Goal: Task Accomplishment & Management: Complete application form

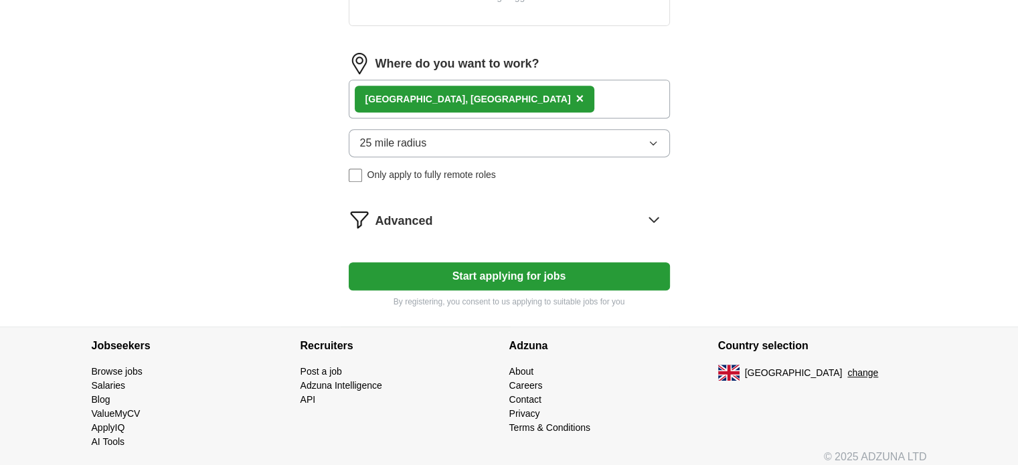
scroll to position [601, 0]
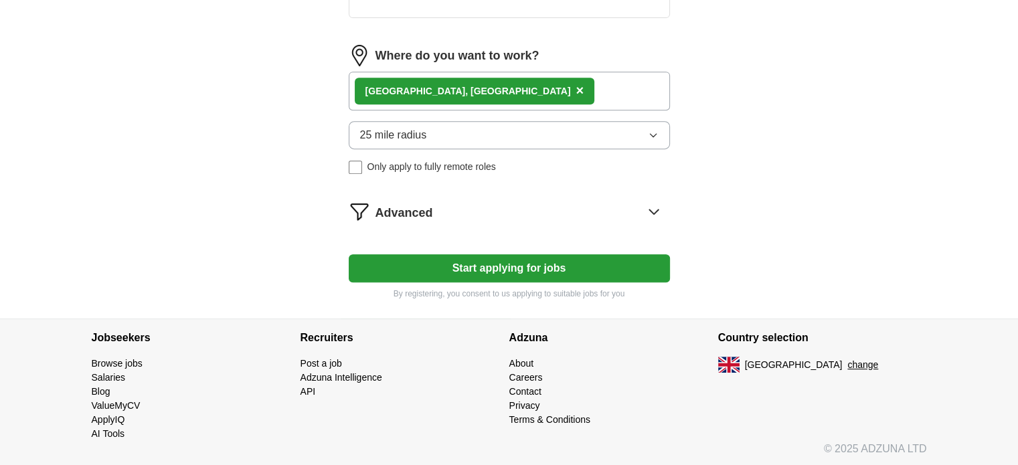
click at [488, 272] on button "Start applying for jobs" at bounding box center [509, 268] width 321 height 28
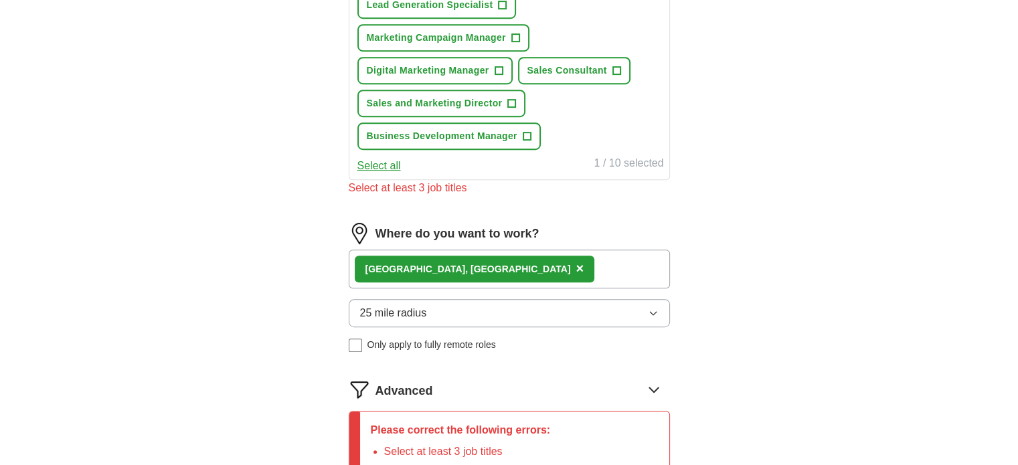
scroll to position [910, 0]
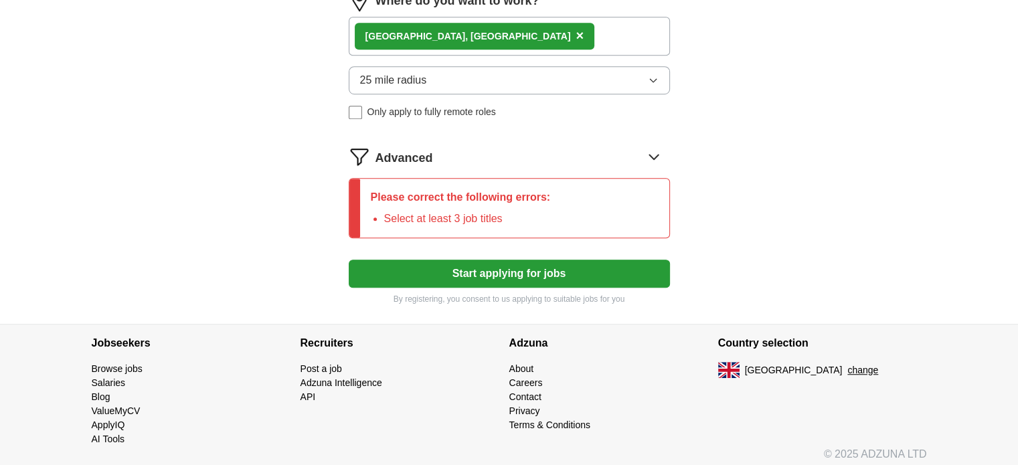
click at [382, 106] on span "Only apply to fully remote roles" at bounding box center [431, 112] width 128 height 14
click at [403, 105] on span "Only apply to fully remote roles" at bounding box center [431, 112] width 128 height 14
drag, startPoint x: 420, startPoint y: 211, endPoint x: 513, endPoint y: 212, distance: 93.7
click at [513, 212] on li "Select at least 3 job titles" at bounding box center [467, 219] width 167 height 16
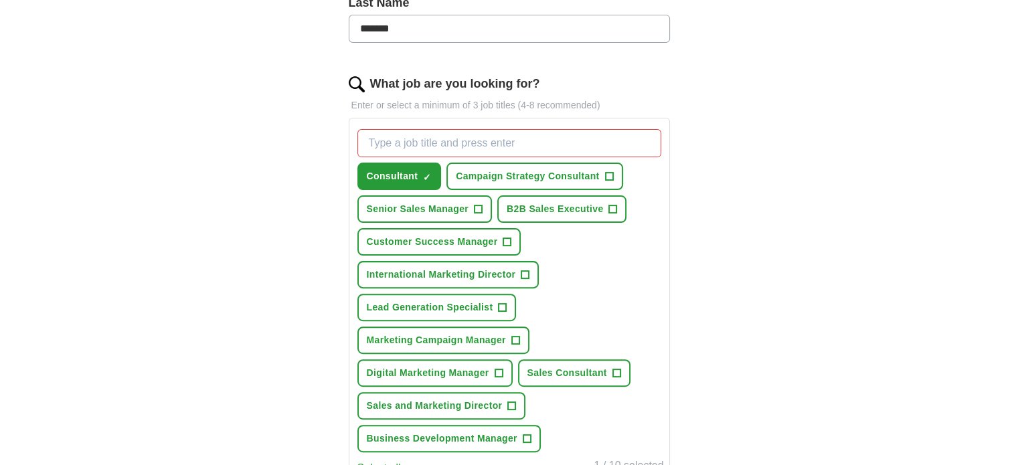
scroll to position [442, 0]
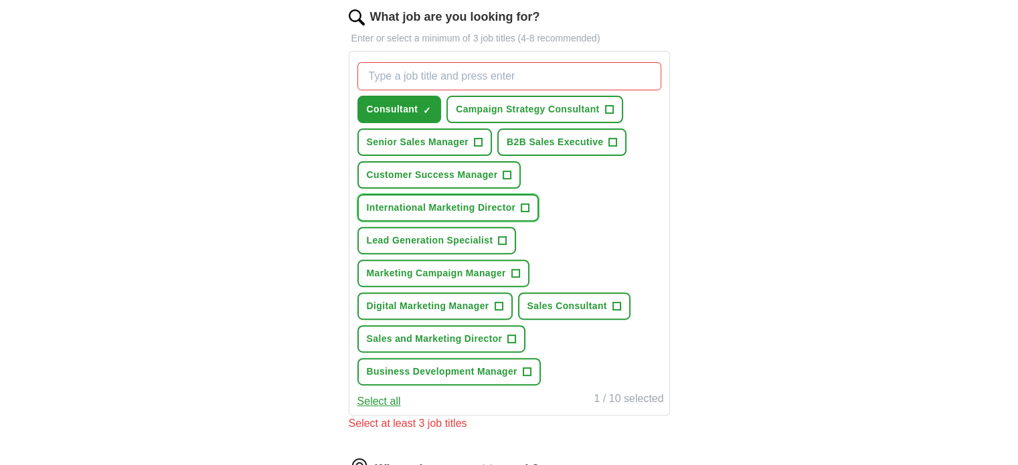
click at [493, 203] on span "International Marketing Director" at bounding box center [441, 208] width 149 height 14
click at [486, 269] on span "Marketing Campaign Manager" at bounding box center [436, 273] width 139 height 14
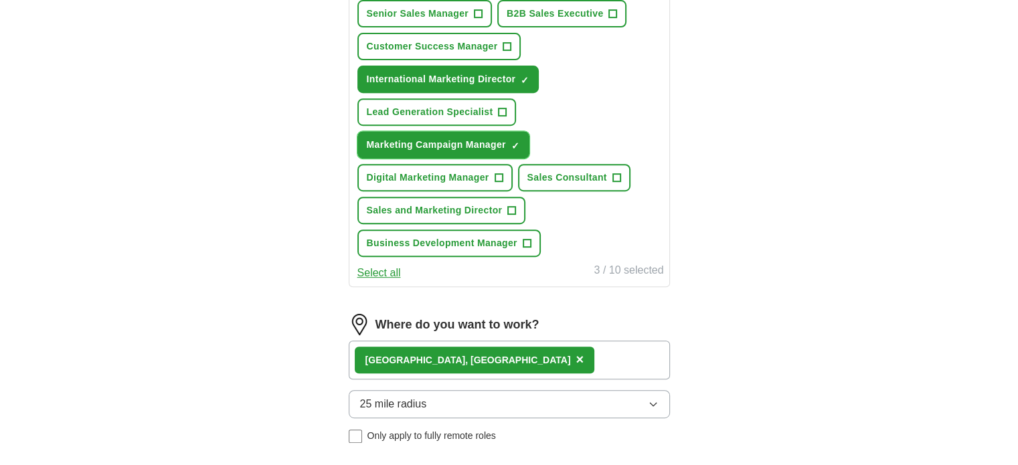
scroll to position [575, 0]
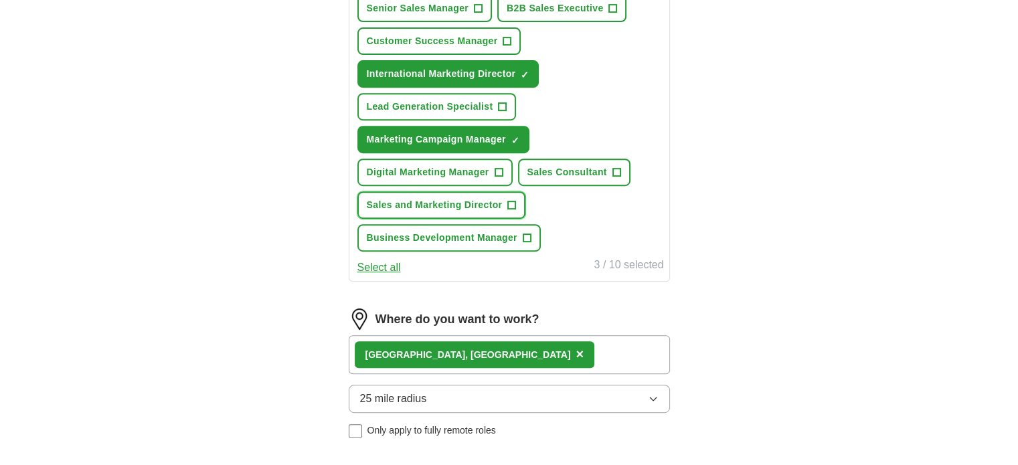
click at [471, 201] on span "Sales and Marketing Director" at bounding box center [435, 205] width 136 height 14
click at [496, 231] on span "Business Development Manager" at bounding box center [442, 238] width 151 height 14
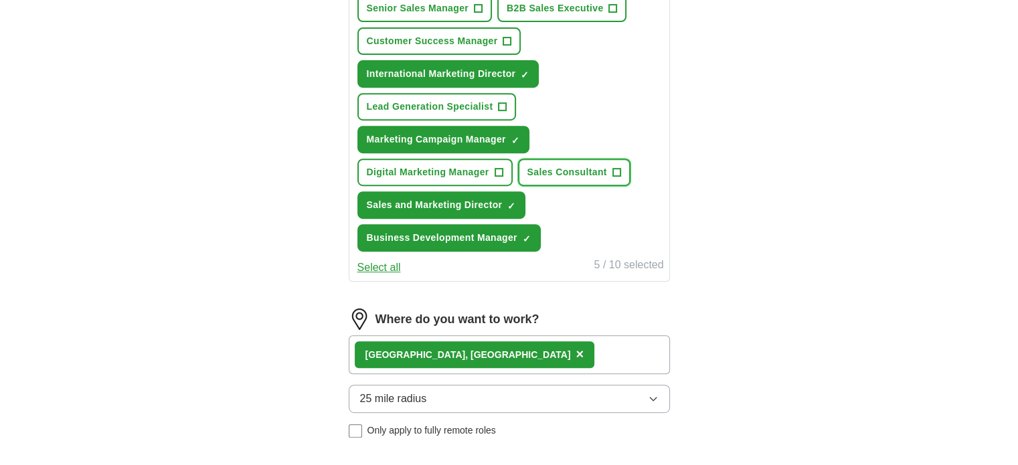
click at [574, 173] on span "Sales Consultant" at bounding box center [567, 172] width 80 height 14
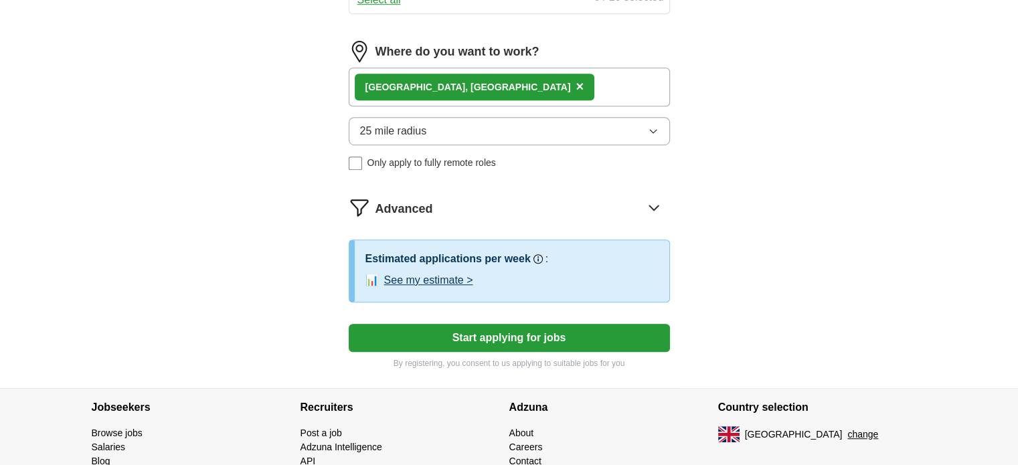
click at [502, 328] on button "Start applying for jobs" at bounding box center [509, 338] width 321 height 28
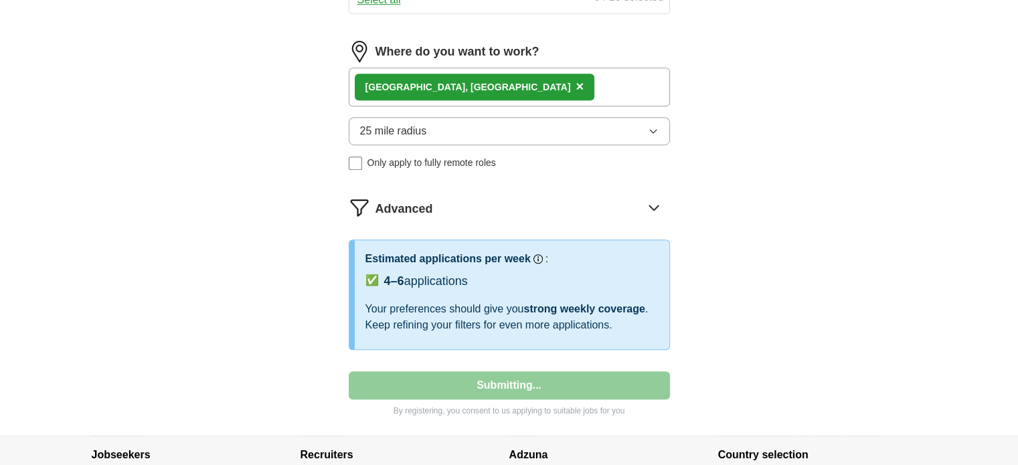
select select "**"
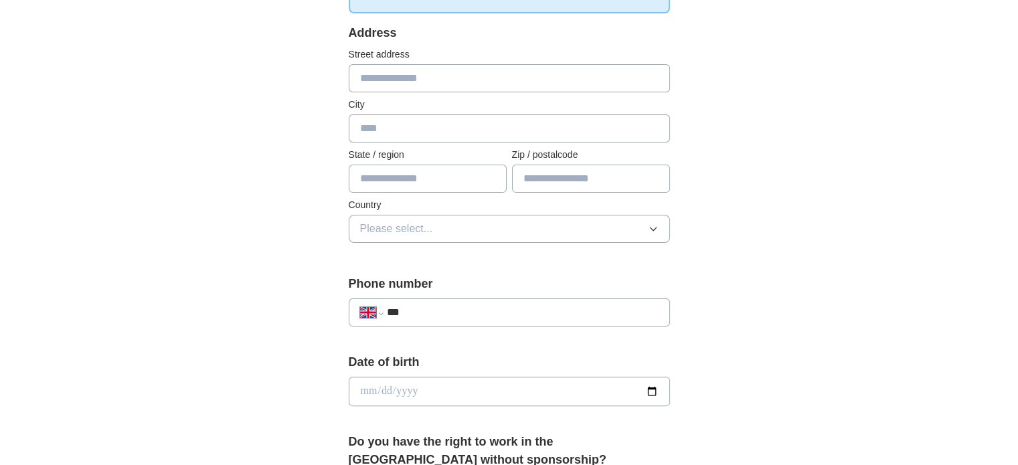
scroll to position [268, 0]
click at [387, 72] on input "text" at bounding box center [509, 78] width 321 height 28
type input "**********"
type input "******"
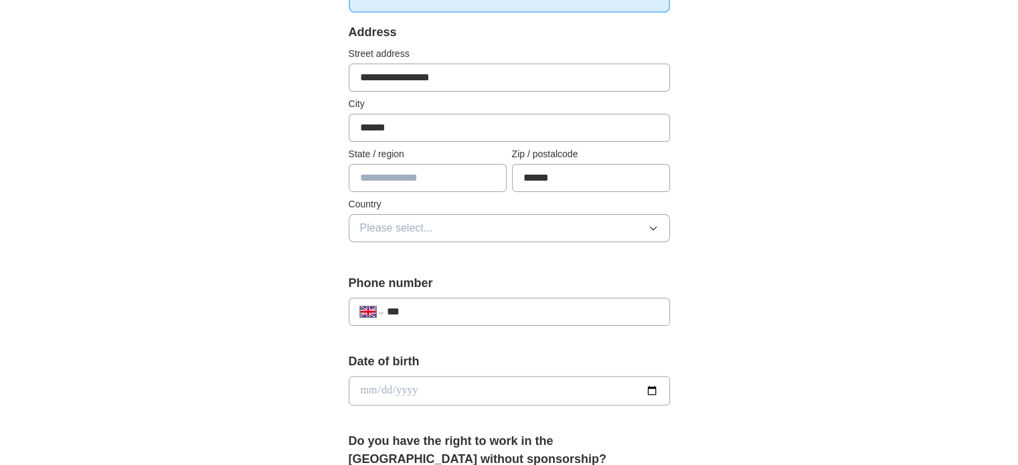
scroll to position [335, 0]
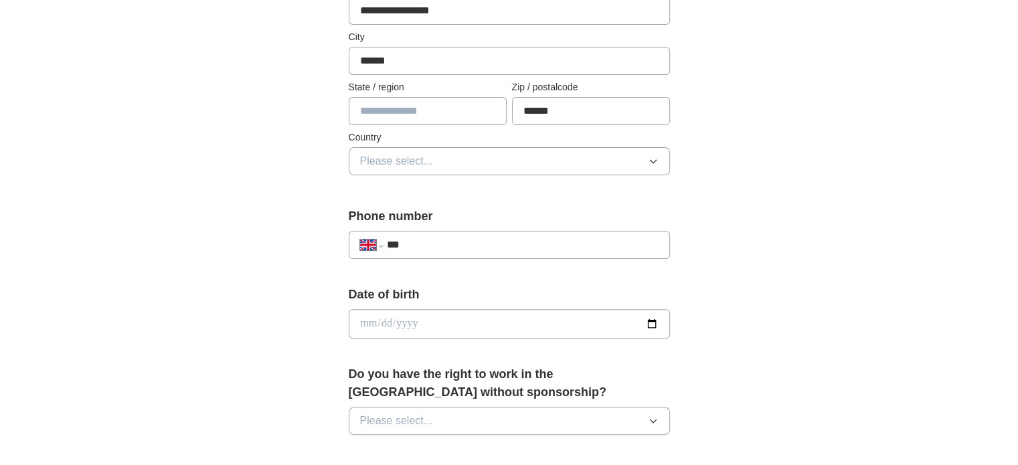
click at [429, 109] on input "text" at bounding box center [428, 111] width 158 height 28
click at [444, 161] on button "Please select..." at bounding box center [509, 161] width 321 height 28
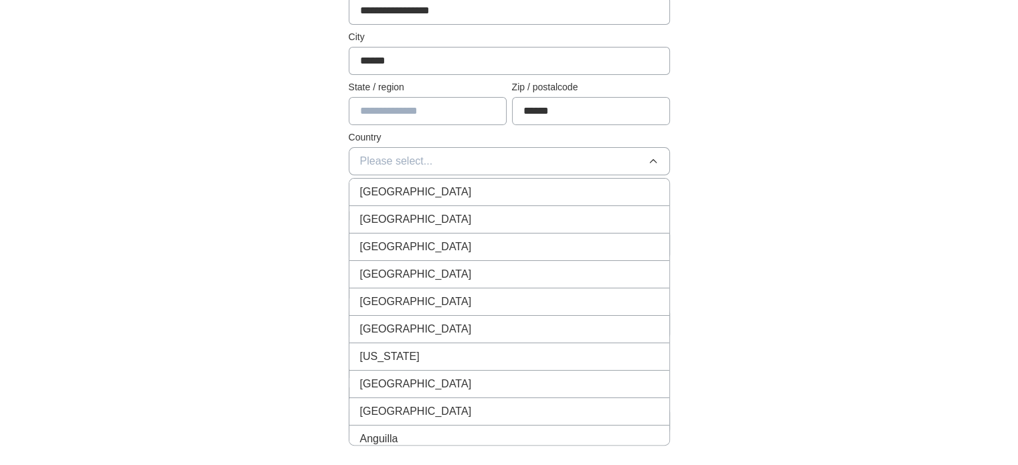
click at [431, 189] on span "[GEOGRAPHIC_DATA]" at bounding box center [416, 192] width 112 height 16
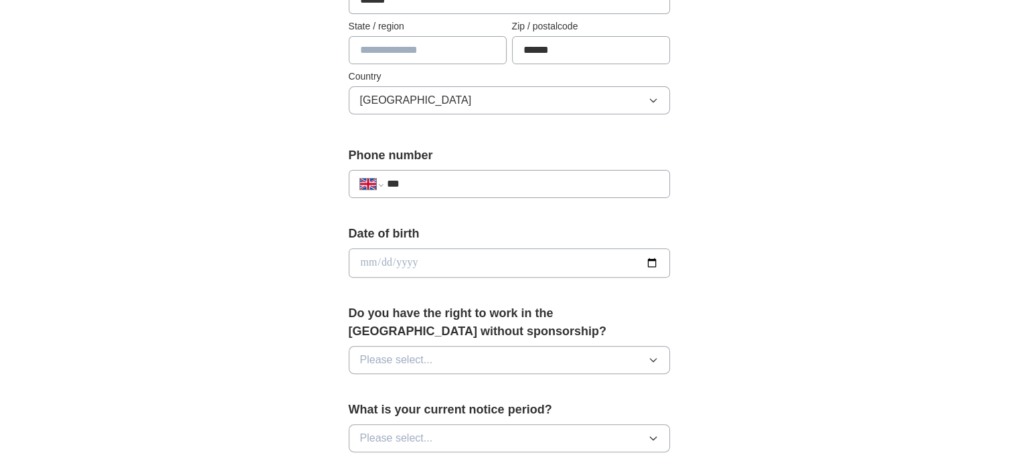
scroll to position [468, 0]
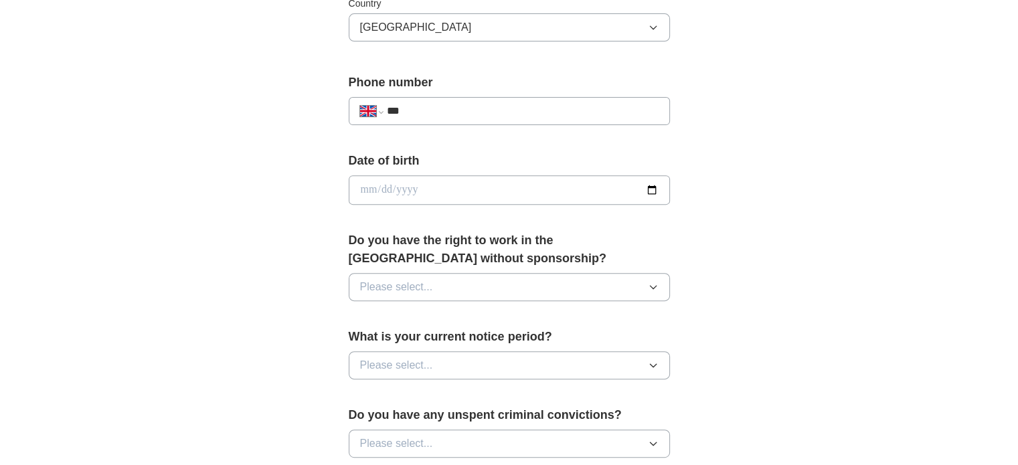
click at [428, 103] on input "***" at bounding box center [522, 111] width 272 height 16
type input "**********"
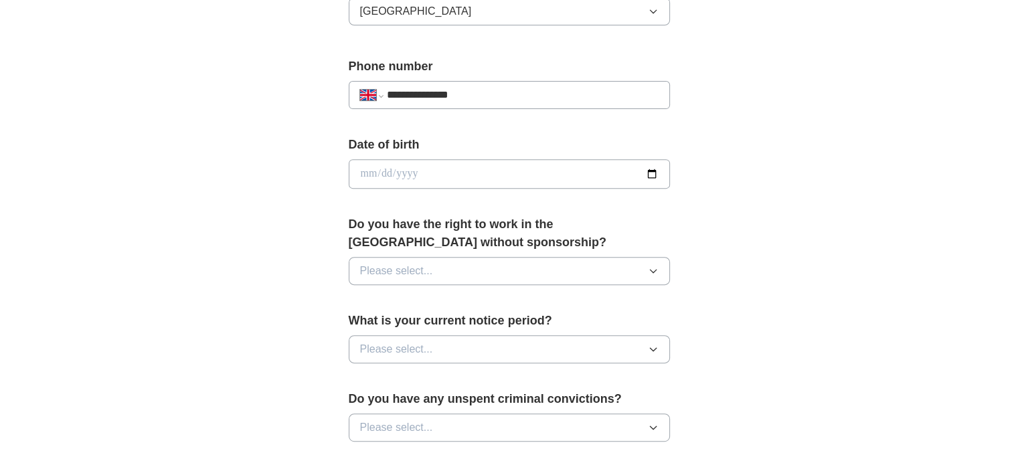
scroll to position [602, 0]
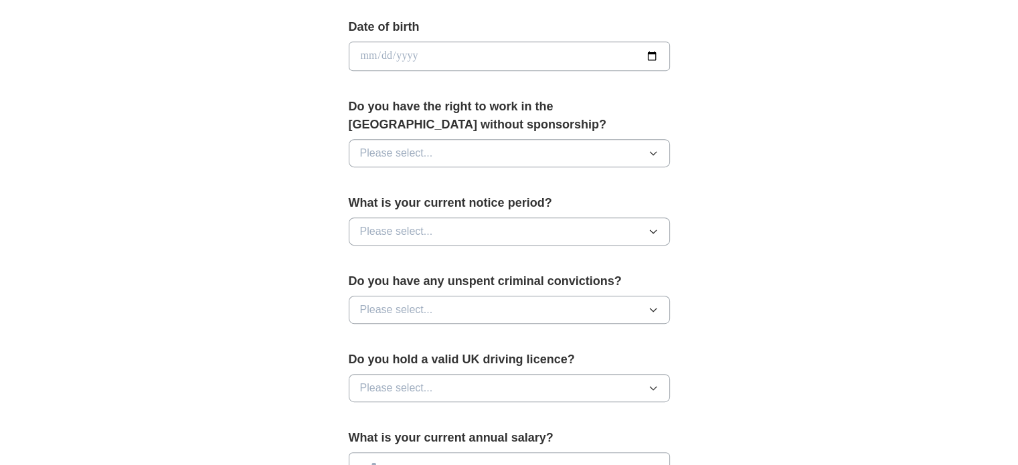
click at [406, 56] on input "date" at bounding box center [509, 55] width 321 height 29
click at [377, 58] on input "date" at bounding box center [509, 55] width 321 height 29
type input "**********"
click at [459, 153] on button "Please select..." at bounding box center [509, 153] width 321 height 28
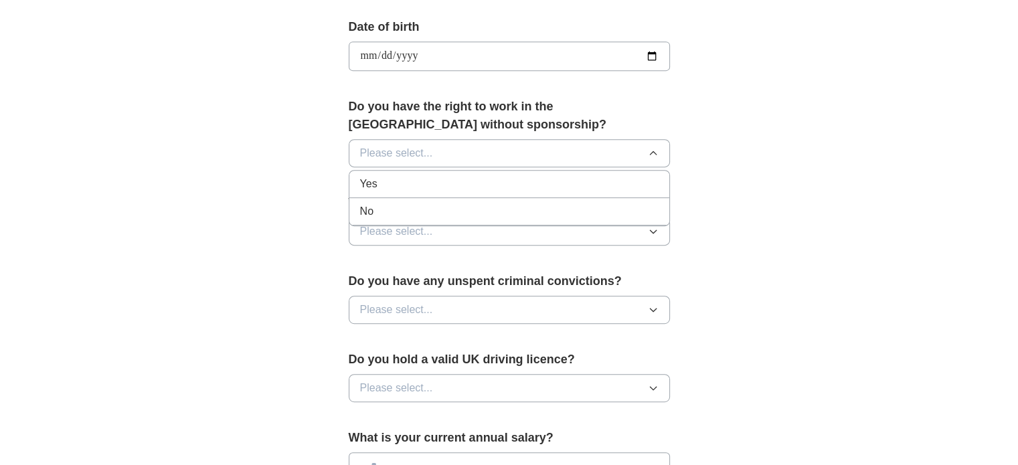
click at [444, 203] on div "No" at bounding box center [509, 211] width 298 height 16
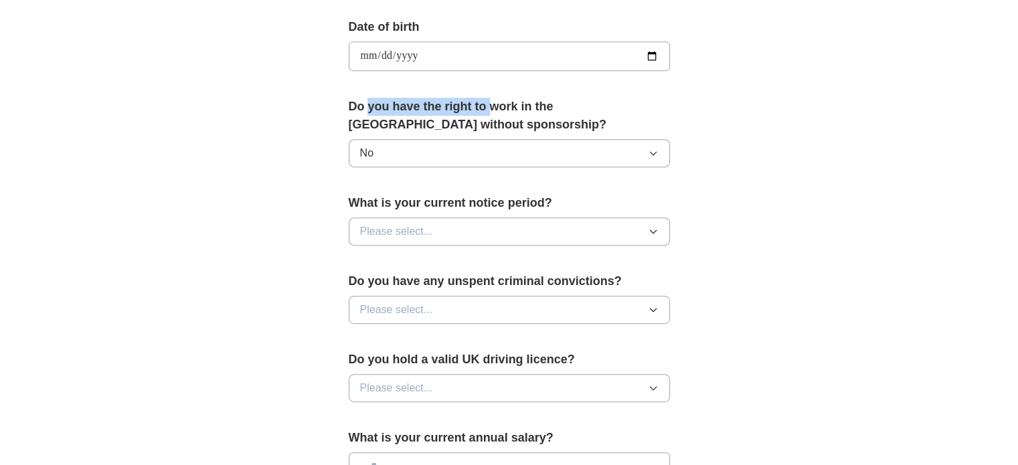
drag, startPoint x: 369, startPoint y: 92, endPoint x: 492, endPoint y: 110, distance: 125.1
click at [492, 110] on form "**********" at bounding box center [509, 157] width 321 height 937
click at [472, 149] on button "No" at bounding box center [509, 153] width 321 height 28
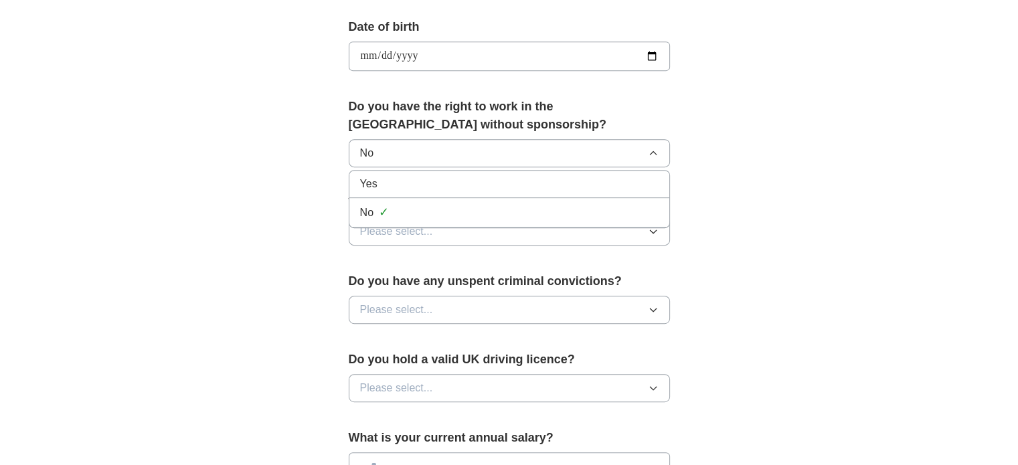
click at [454, 179] on div "Yes" at bounding box center [509, 184] width 298 height 16
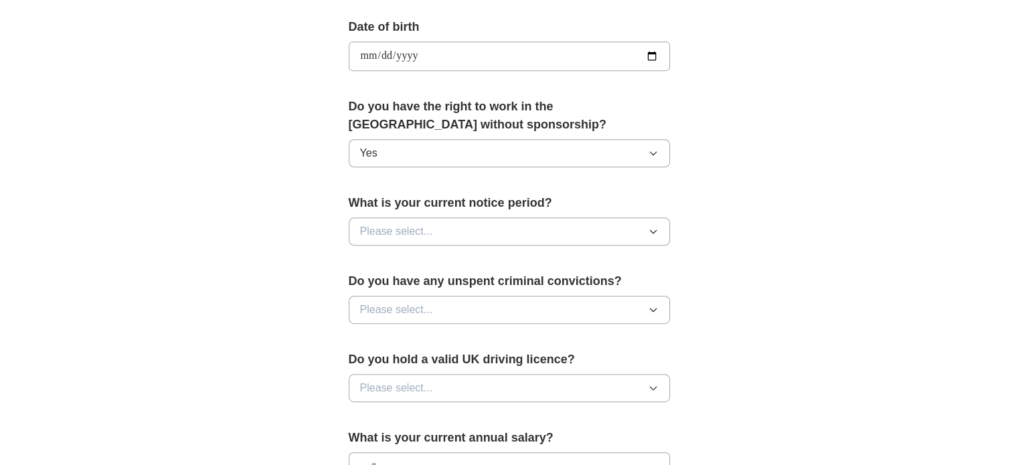
click at [472, 232] on button "Please select..." at bounding box center [509, 231] width 321 height 28
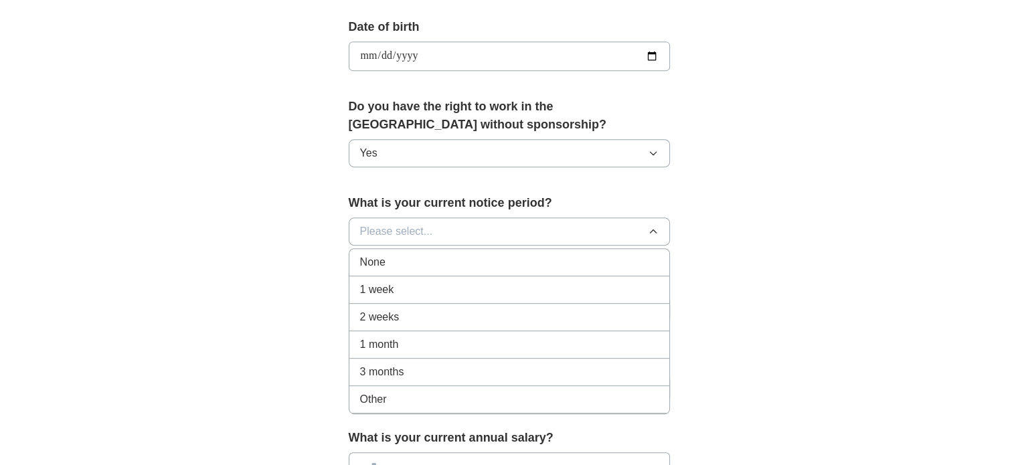
click at [455, 309] on div "2 weeks" at bounding box center [509, 317] width 298 height 16
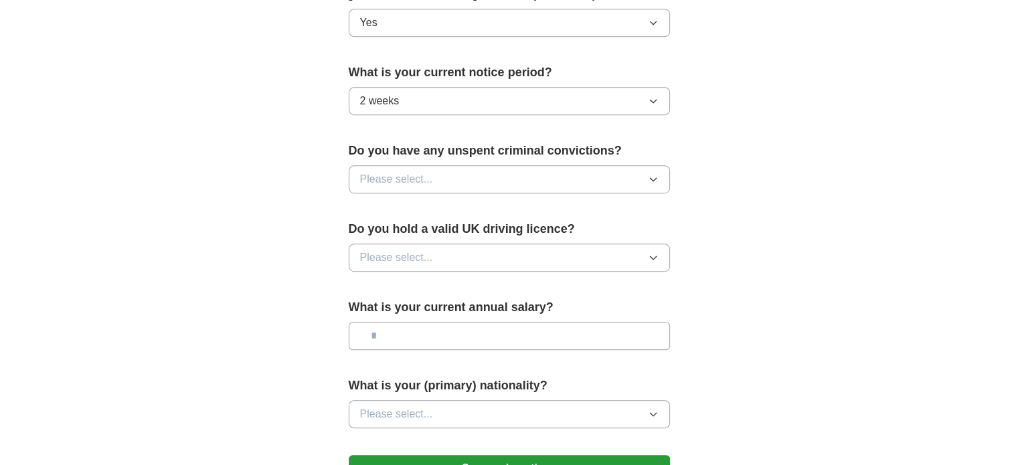
scroll to position [736, 0]
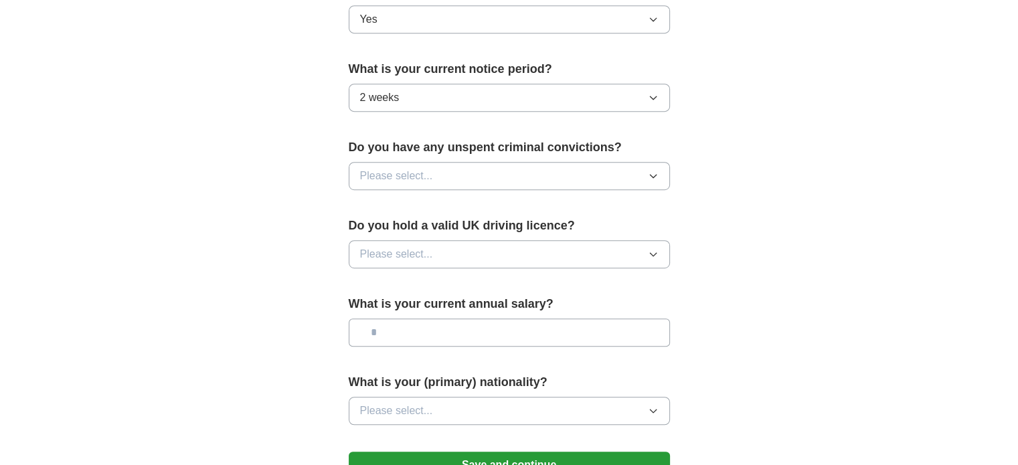
click at [455, 163] on button "Please select..." at bounding box center [509, 176] width 321 height 28
click at [436, 226] on div "No" at bounding box center [509, 234] width 298 height 16
click at [452, 254] on button "Please select..." at bounding box center [509, 254] width 321 height 28
click at [446, 284] on div "Yes" at bounding box center [509, 285] width 298 height 16
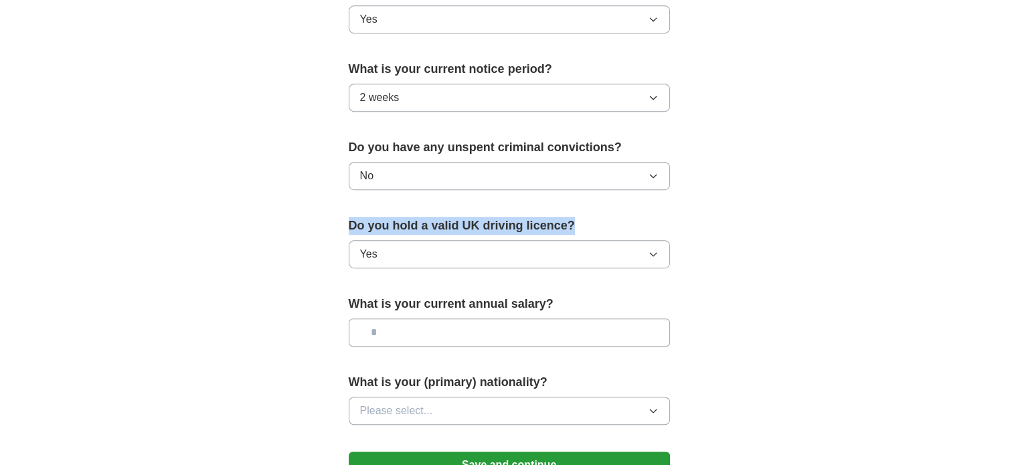
drag, startPoint x: 349, startPoint y: 224, endPoint x: 575, endPoint y: 224, distance: 226.8
click at [575, 224] on label "Do you hold a valid UK driving licence?" at bounding box center [509, 226] width 321 height 18
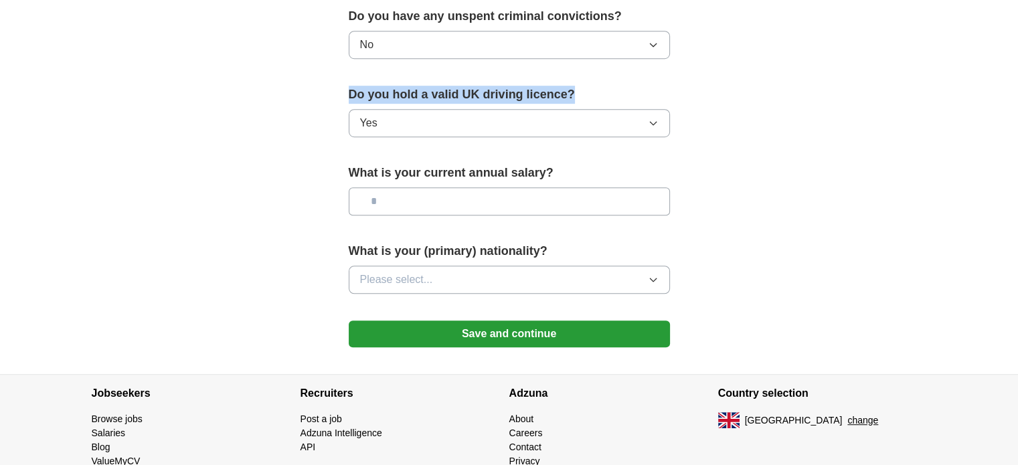
scroll to position [870, 0]
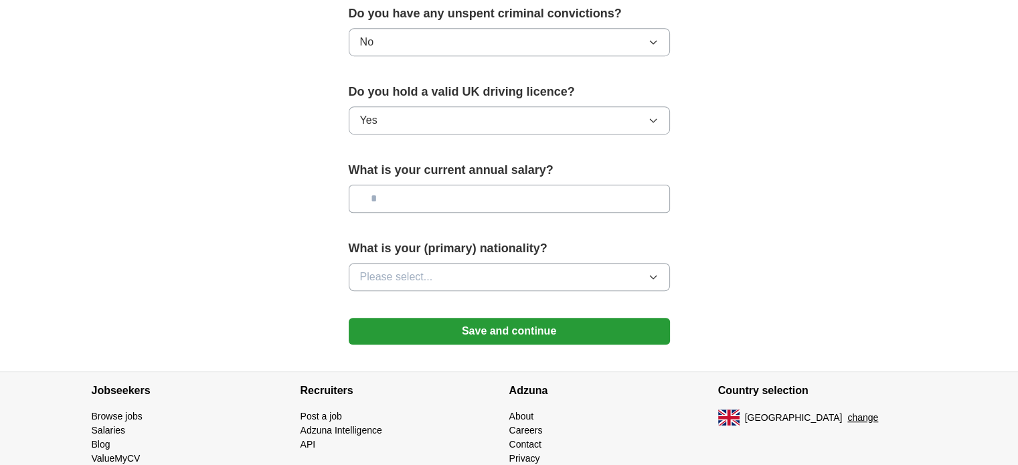
click at [439, 193] on input "text" at bounding box center [509, 199] width 321 height 28
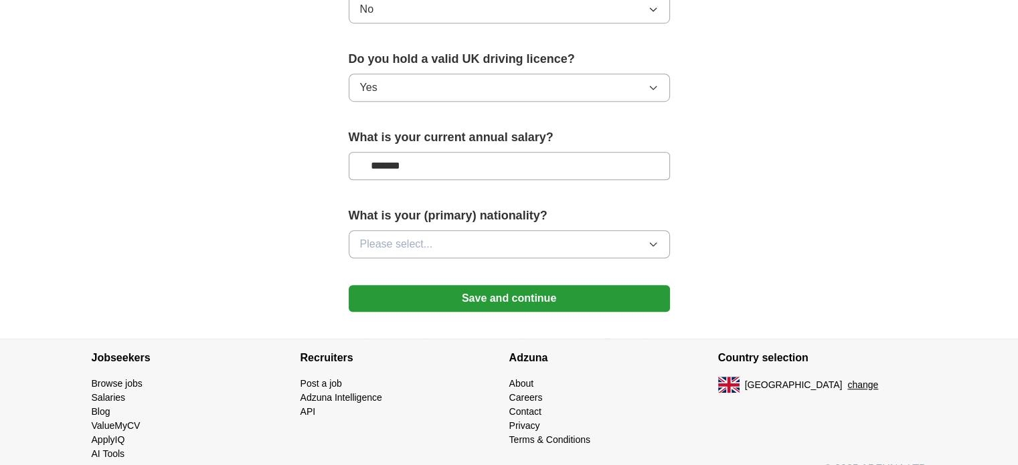
scroll to position [921, 0]
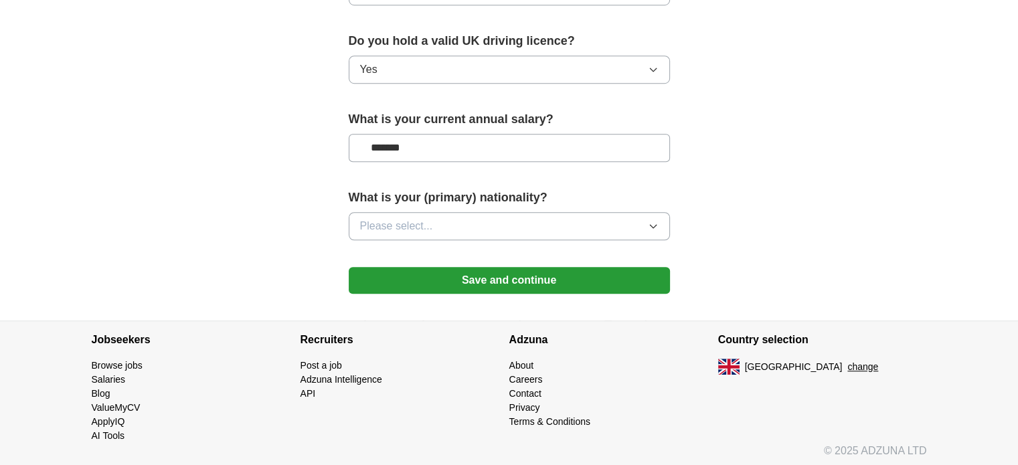
type input "*******"
click at [462, 223] on button "Please select..." at bounding box center [509, 226] width 321 height 28
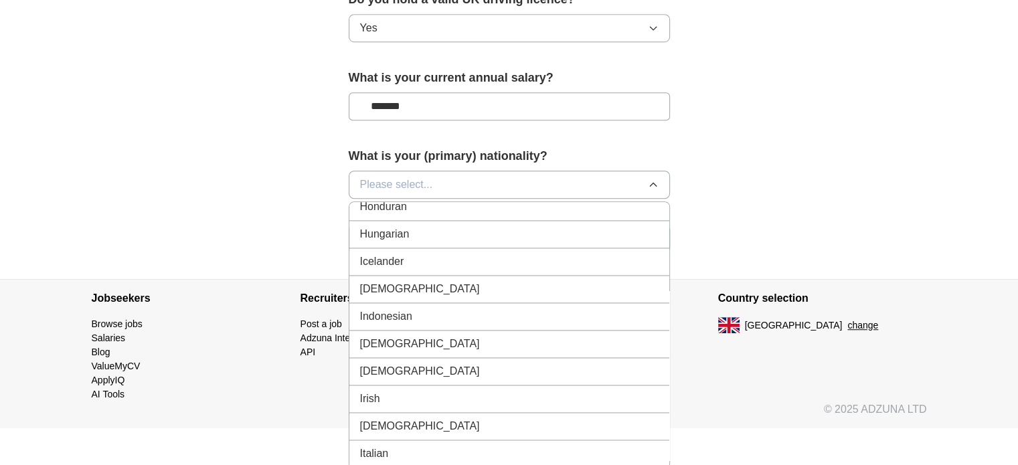
scroll to position [2141, 0]
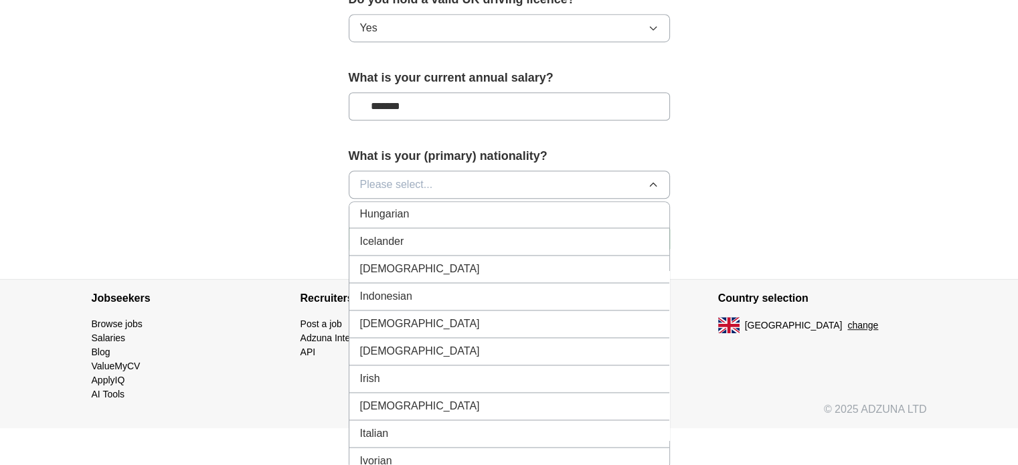
click at [476, 426] on div "Italian" at bounding box center [509, 434] width 298 height 16
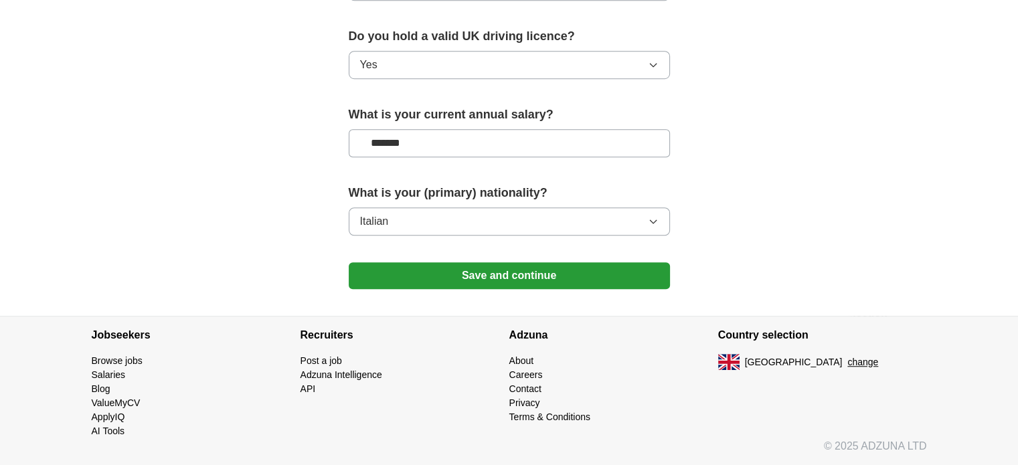
scroll to position [921, 0]
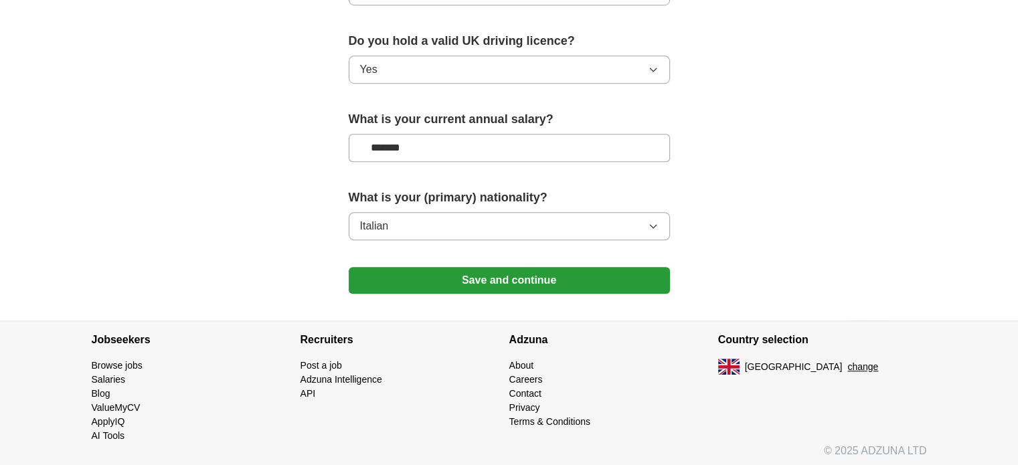
click at [495, 280] on button "Save and continue" at bounding box center [509, 280] width 321 height 27
